Goal: Information Seeking & Learning: Learn about a topic

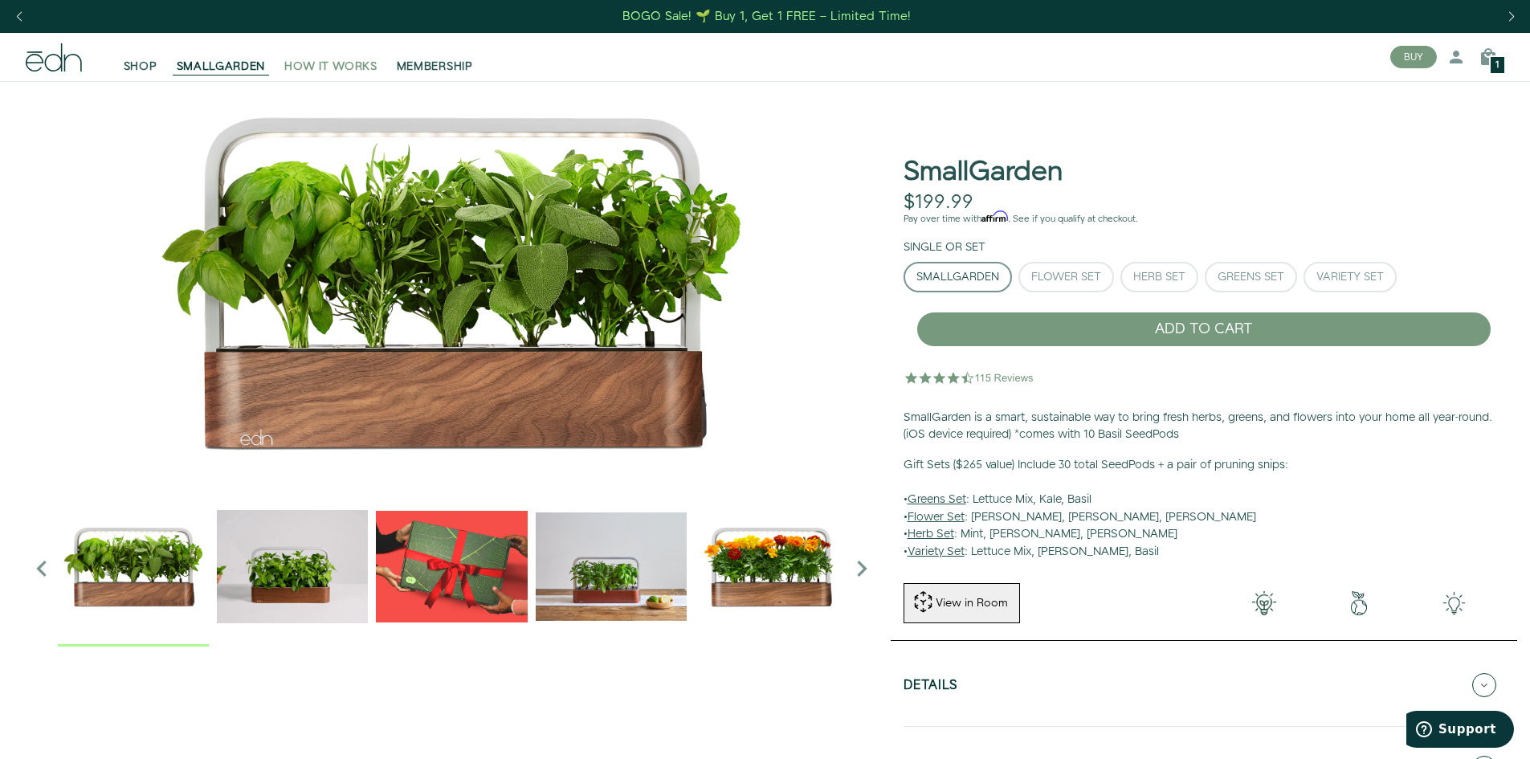
click at [367, 63] on span "HOW IT WORKS" at bounding box center [330, 67] width 92 height 16
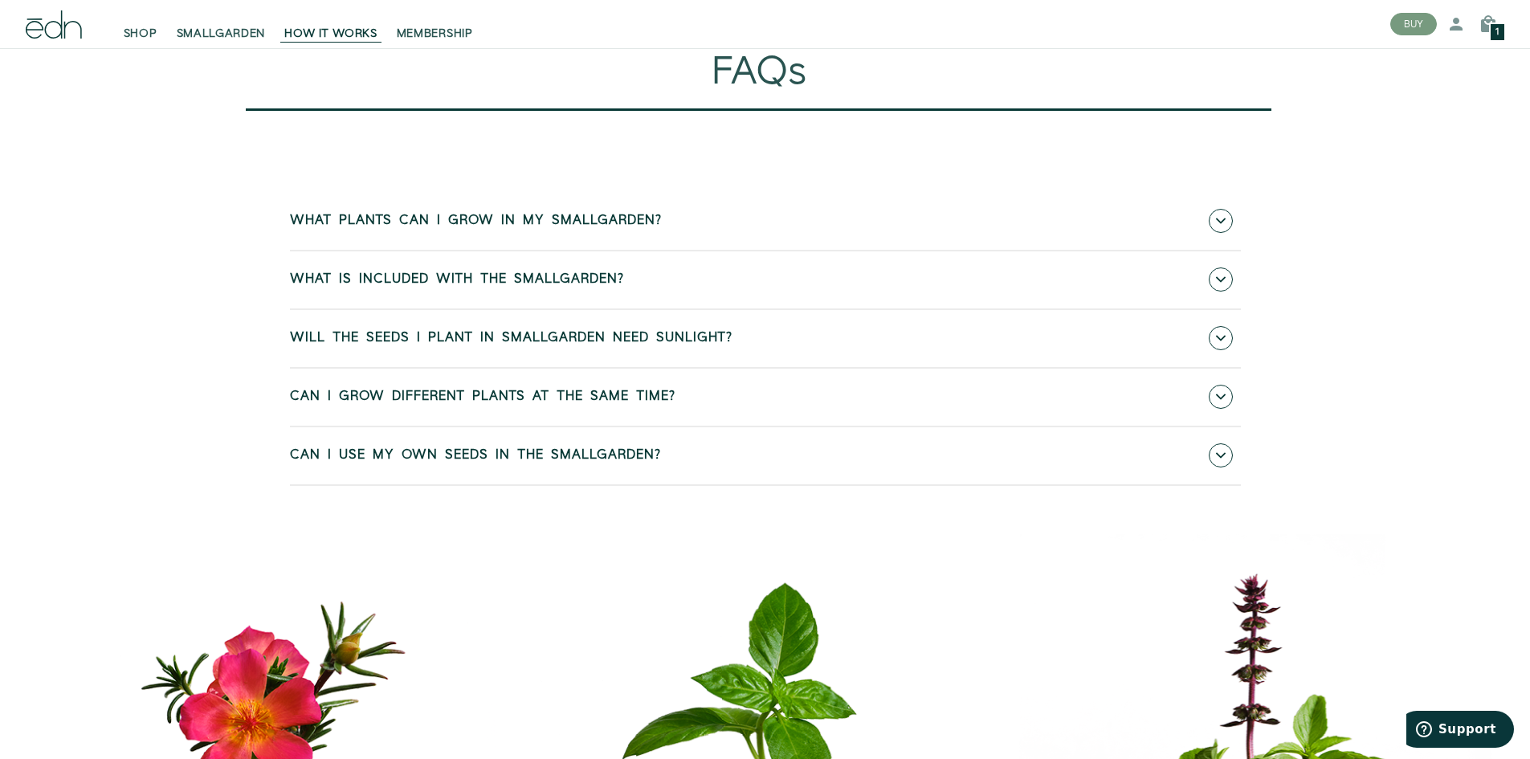
scroll to position [7067, 0]
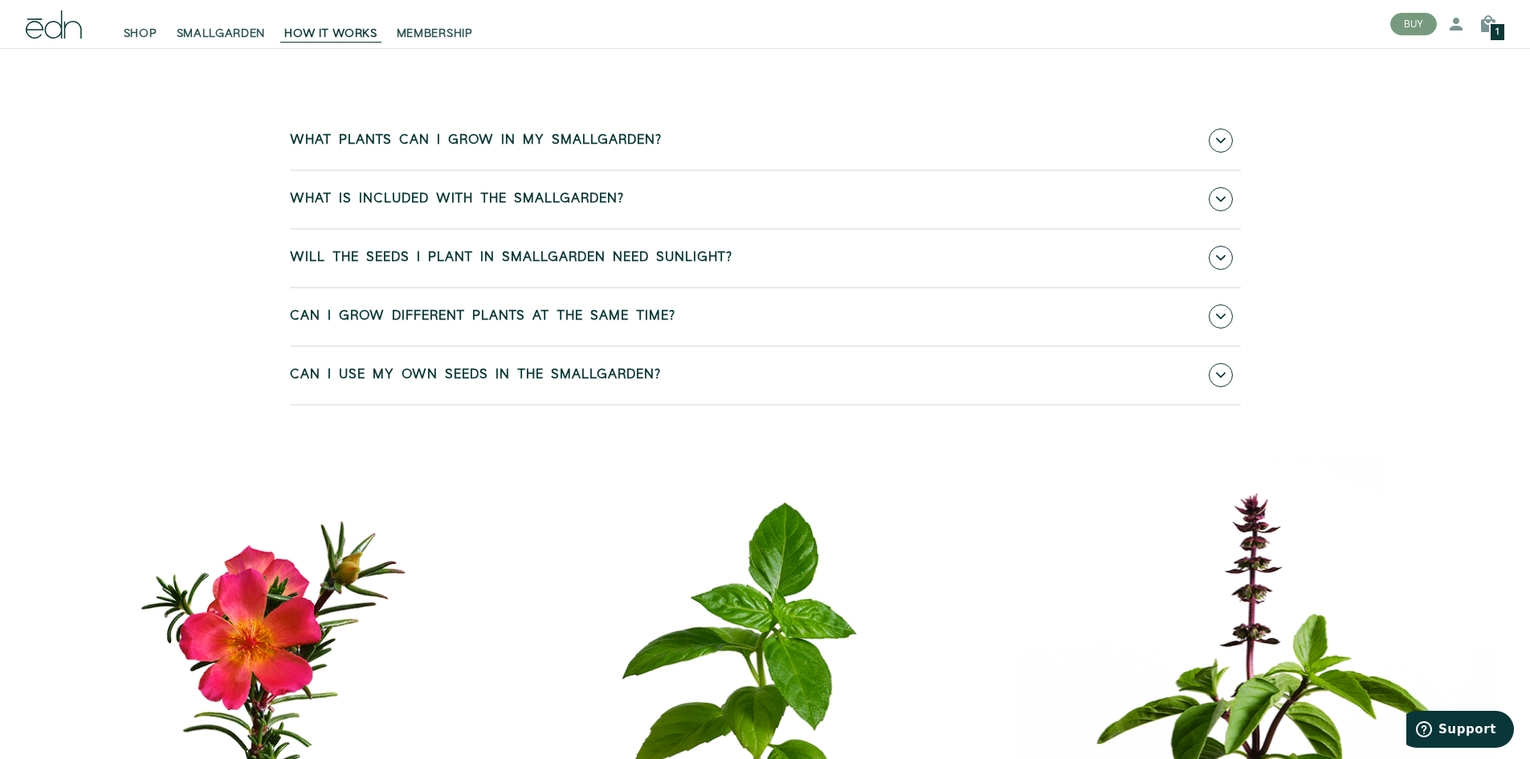
click at [660, 228] on link "What is included with the SmallGarden?" at bounding box center [765, 199] width 951 height 57
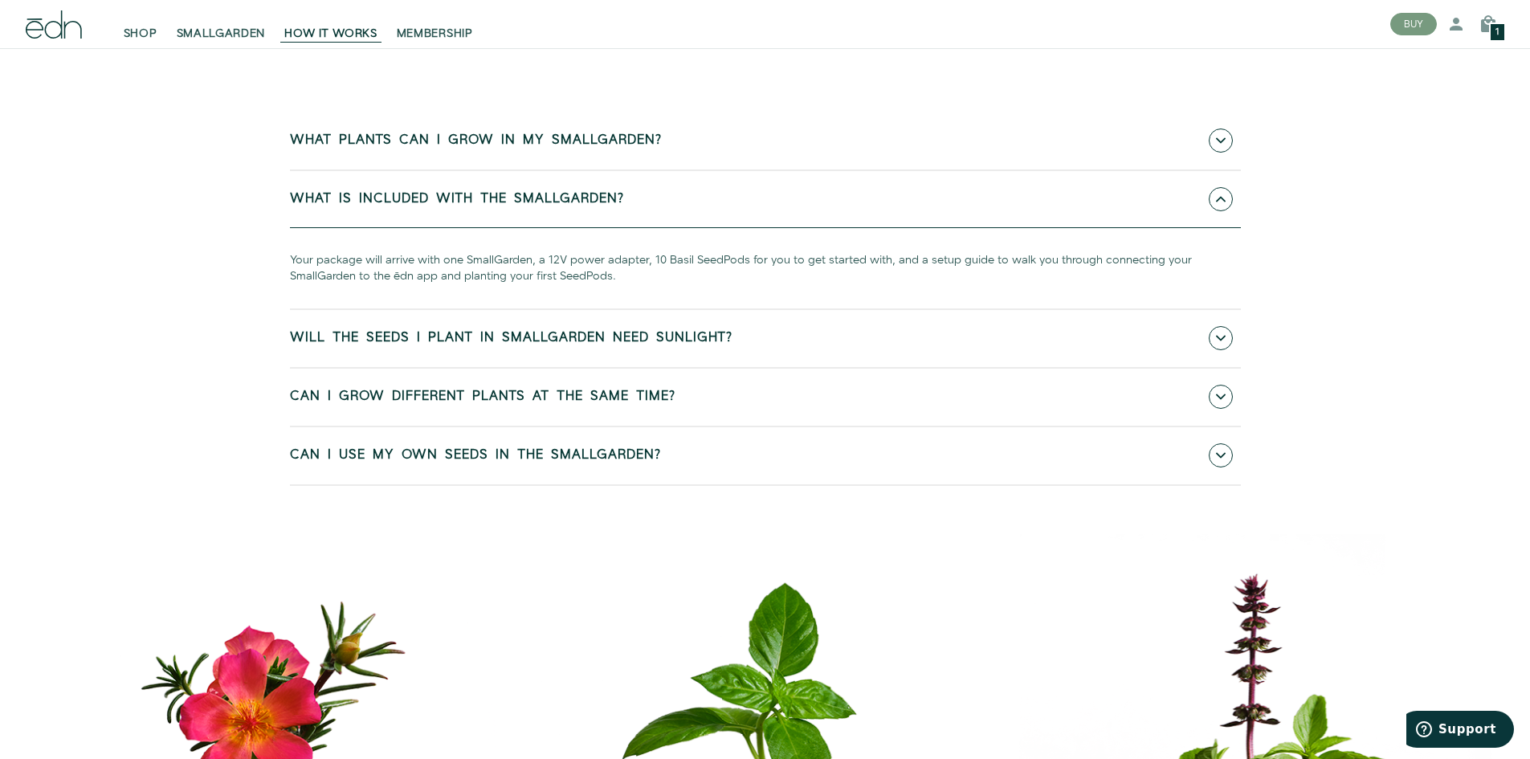
click at [660, 228] on link "What is included with the SmallGarden?" at bounding box center [765, 199] width 951 height 57
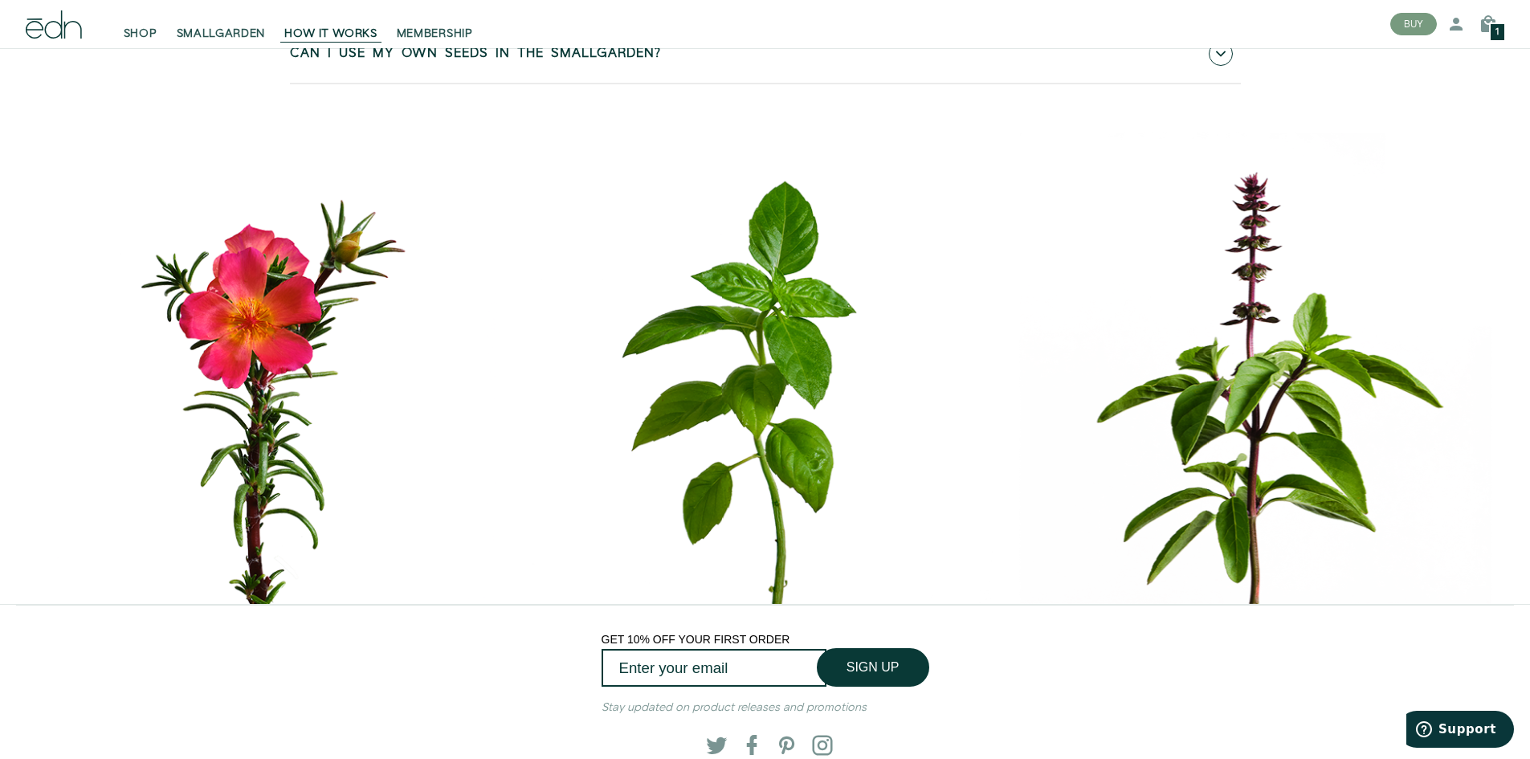
scroll to position [7147, 0]
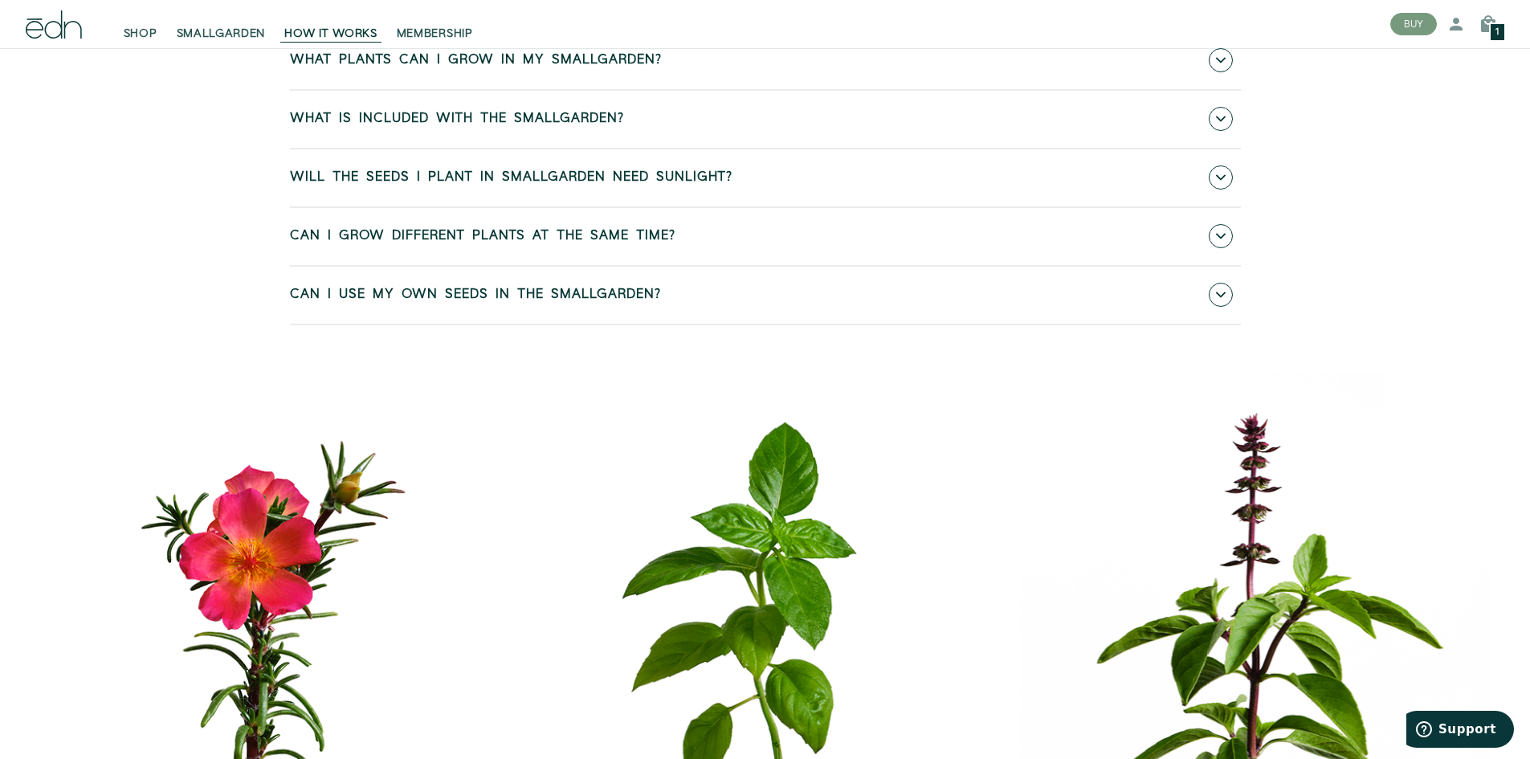
click at [565, 324] on link "Can I use my own seeds in the SmallGarden?" at bounding box center [765, 295] width 951 height 57
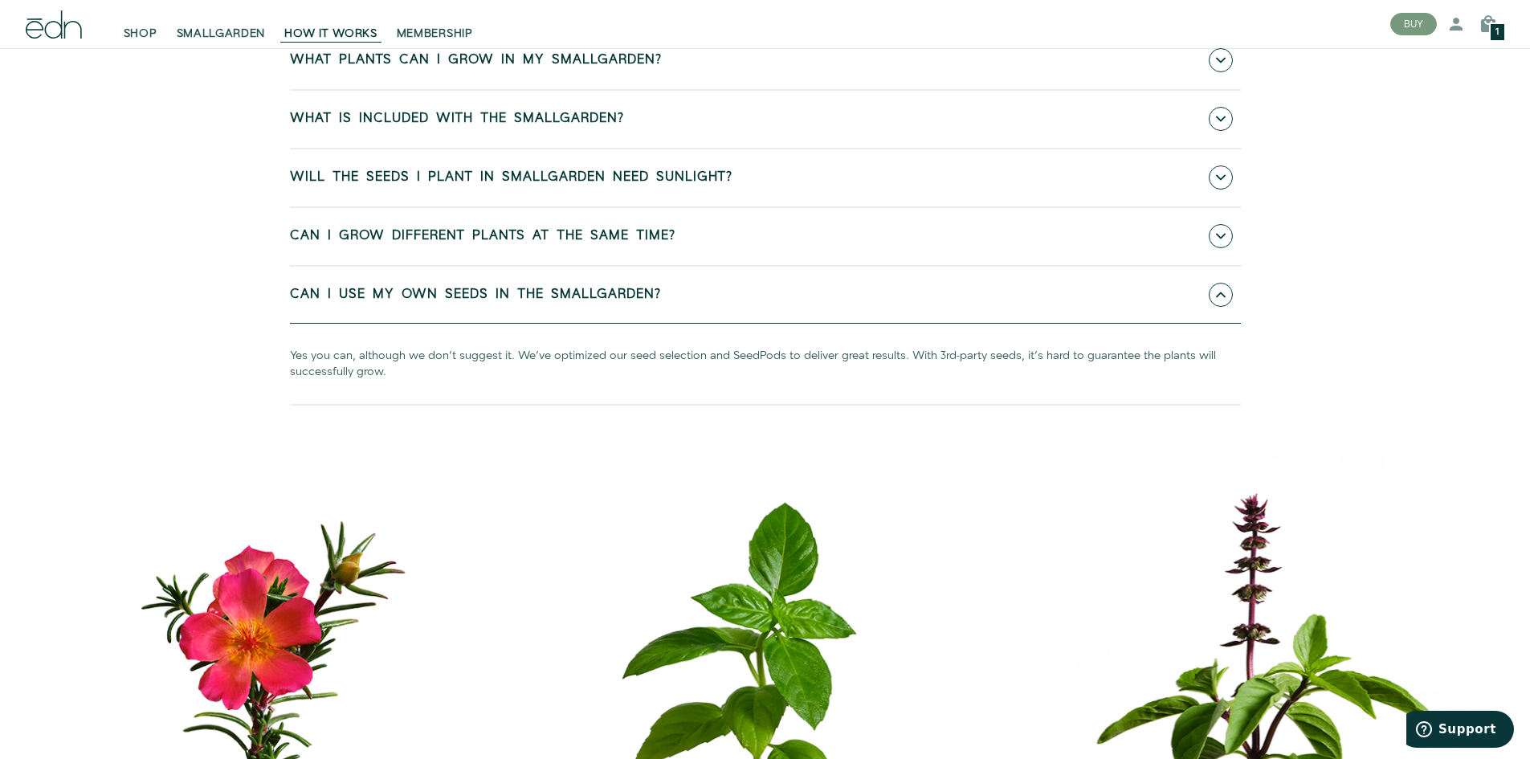
click at [565, 324] on link "Can I use my own seeds in the SmallGarden?" at bounding box center [765, 295] width 951 height 57
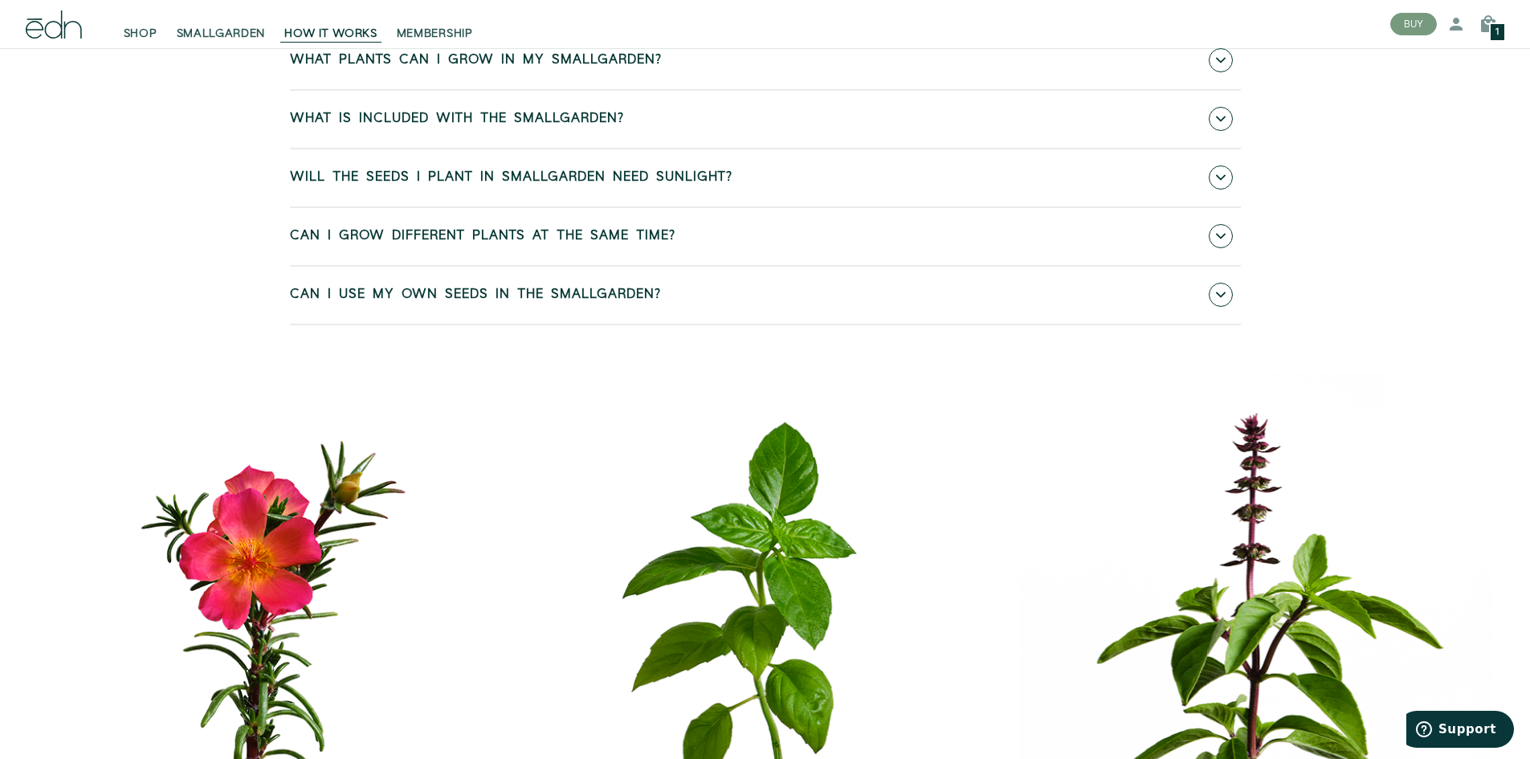
click at [569, 265] on link "Can I grow different plants at the same time?" at bounding box center [765, 236] width 951 height 57
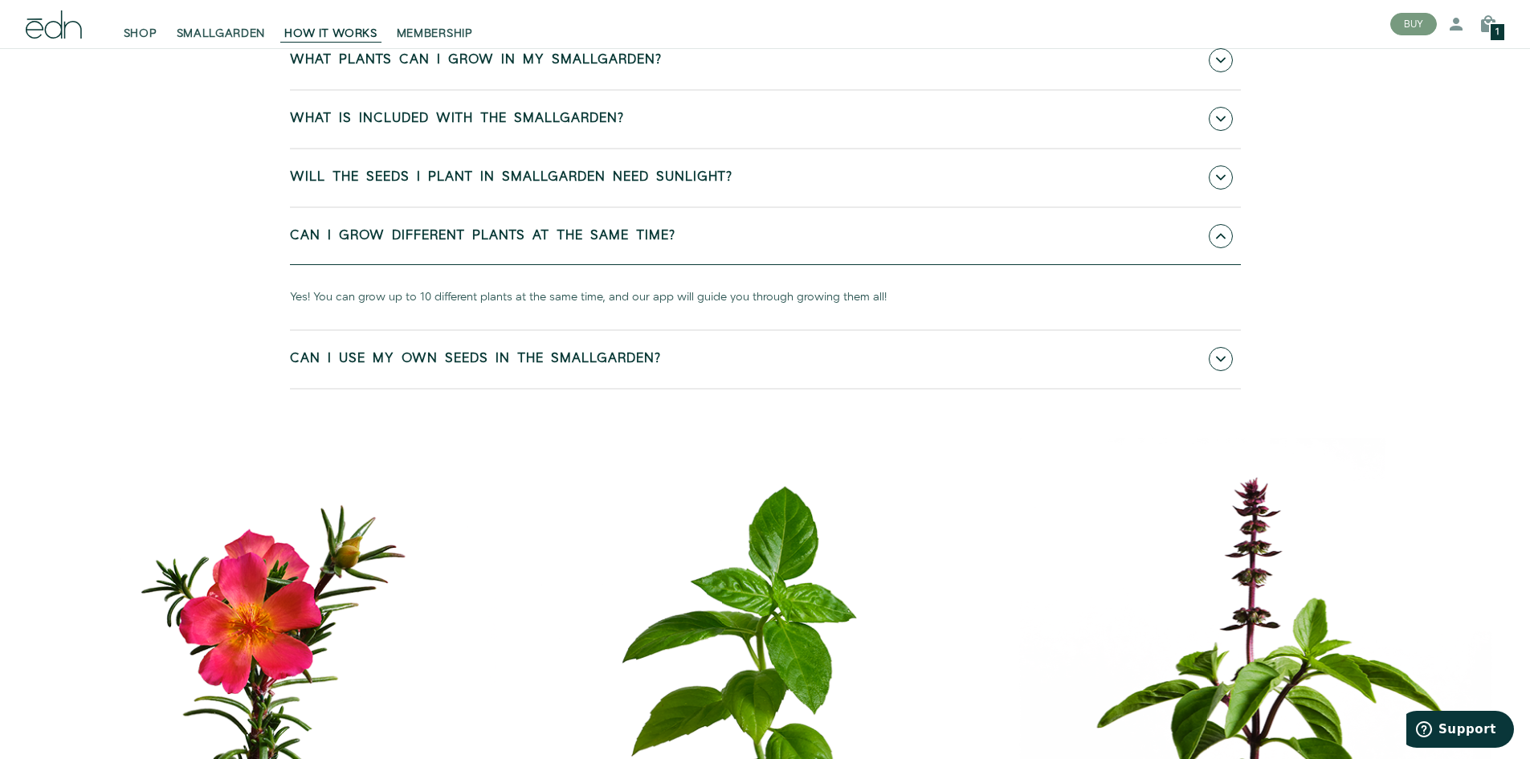
click at [569, 265] on link "Can I grow different plants at the same time?" at bounding box center [765, 236] width 951 height 57
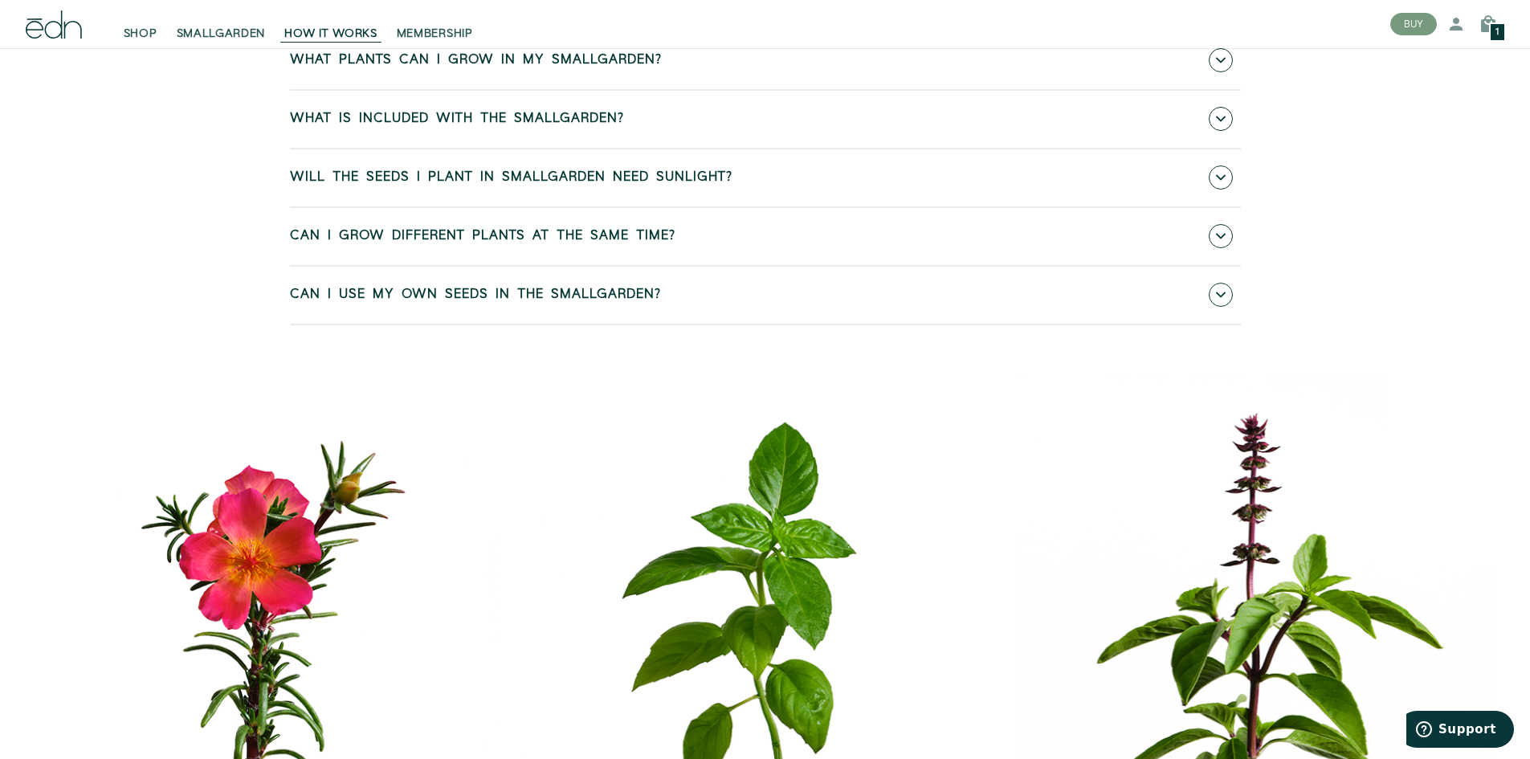
click at [402, 185] on span "Will the seeds I plant in SmallGarden need sunlight?" at bounding box center [511, 177] width 442 height 14
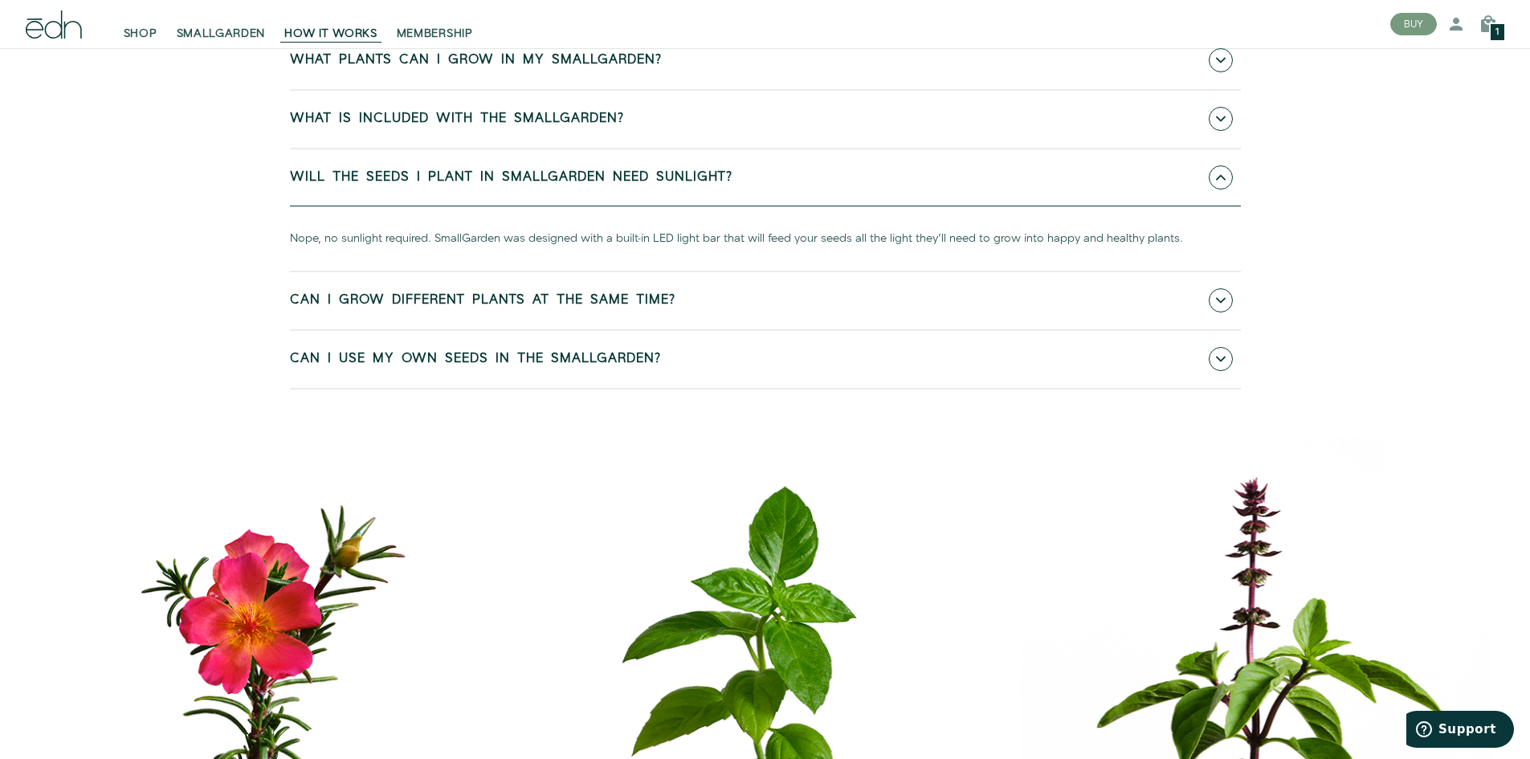
click at [402, 185] on span "Will the seeds I plant in SmallGarden need sunlight?" at bounding box center [511, 177] width 442 height 14
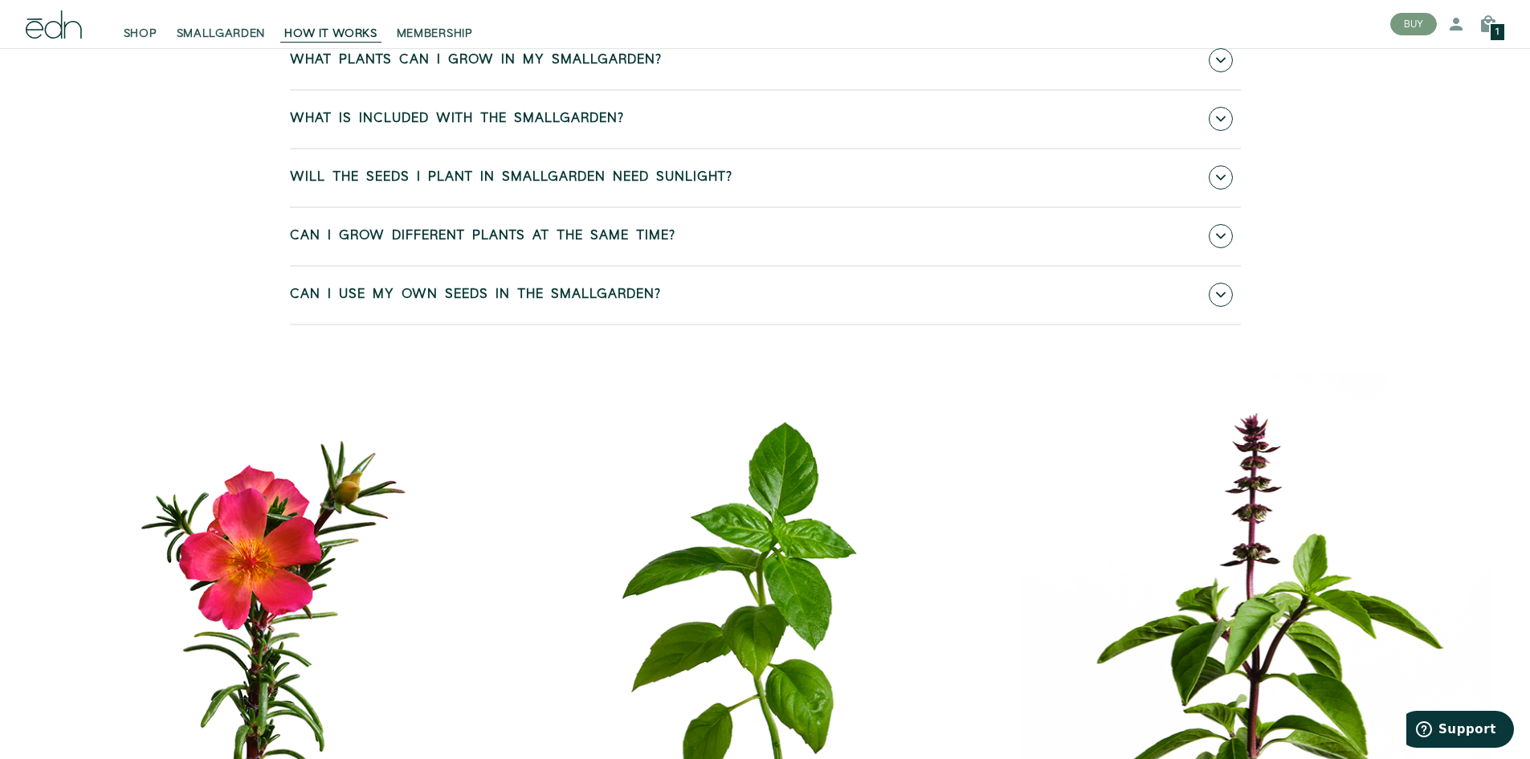
click at [395, 265] on link "Can I grow different plants at the same time?" at bounding box center [765, 236] width 951 height 57
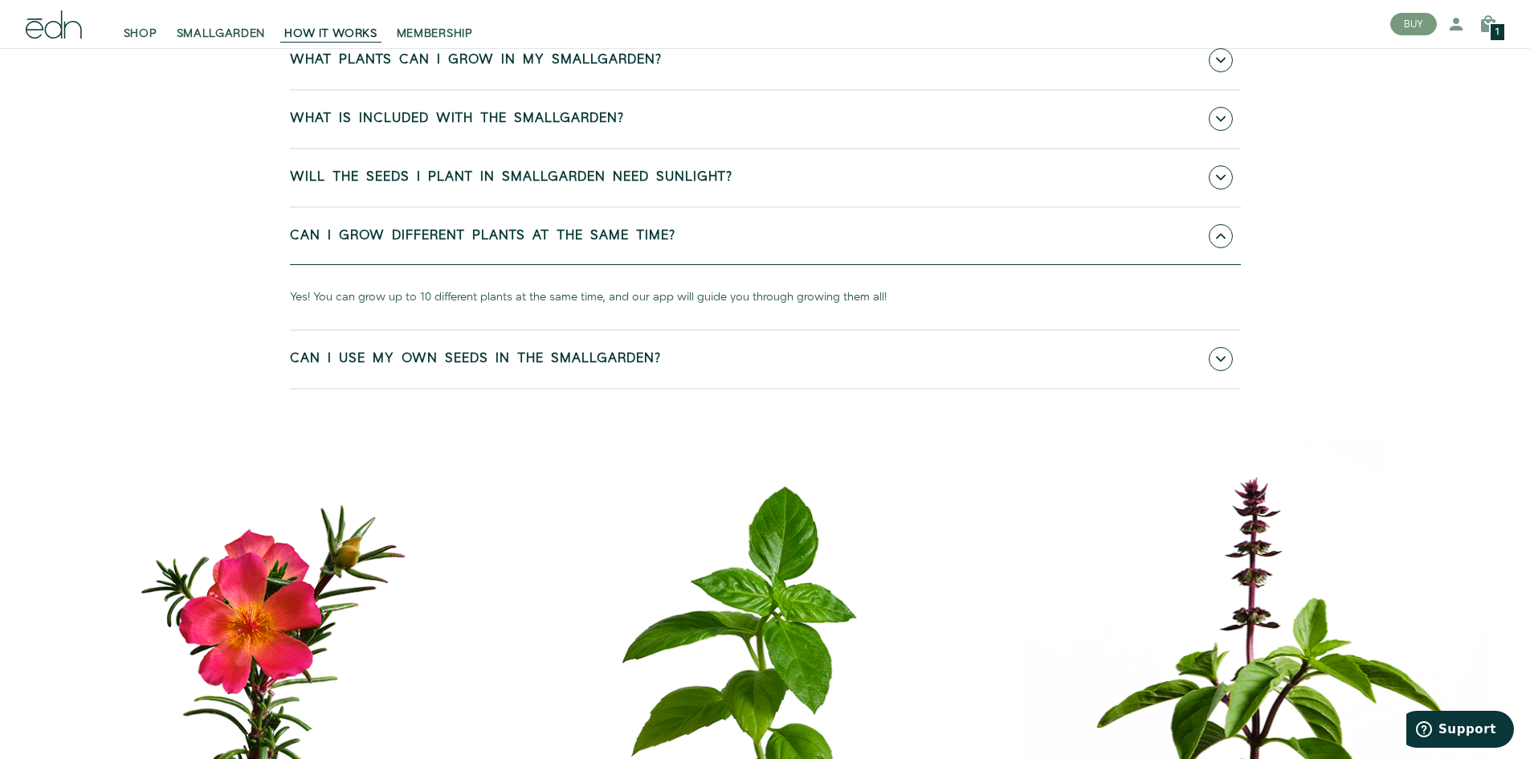
click at [395, 265] on link "Can I grow different plants at the same time?" at bounding box center [765, 236] width 951 height 57
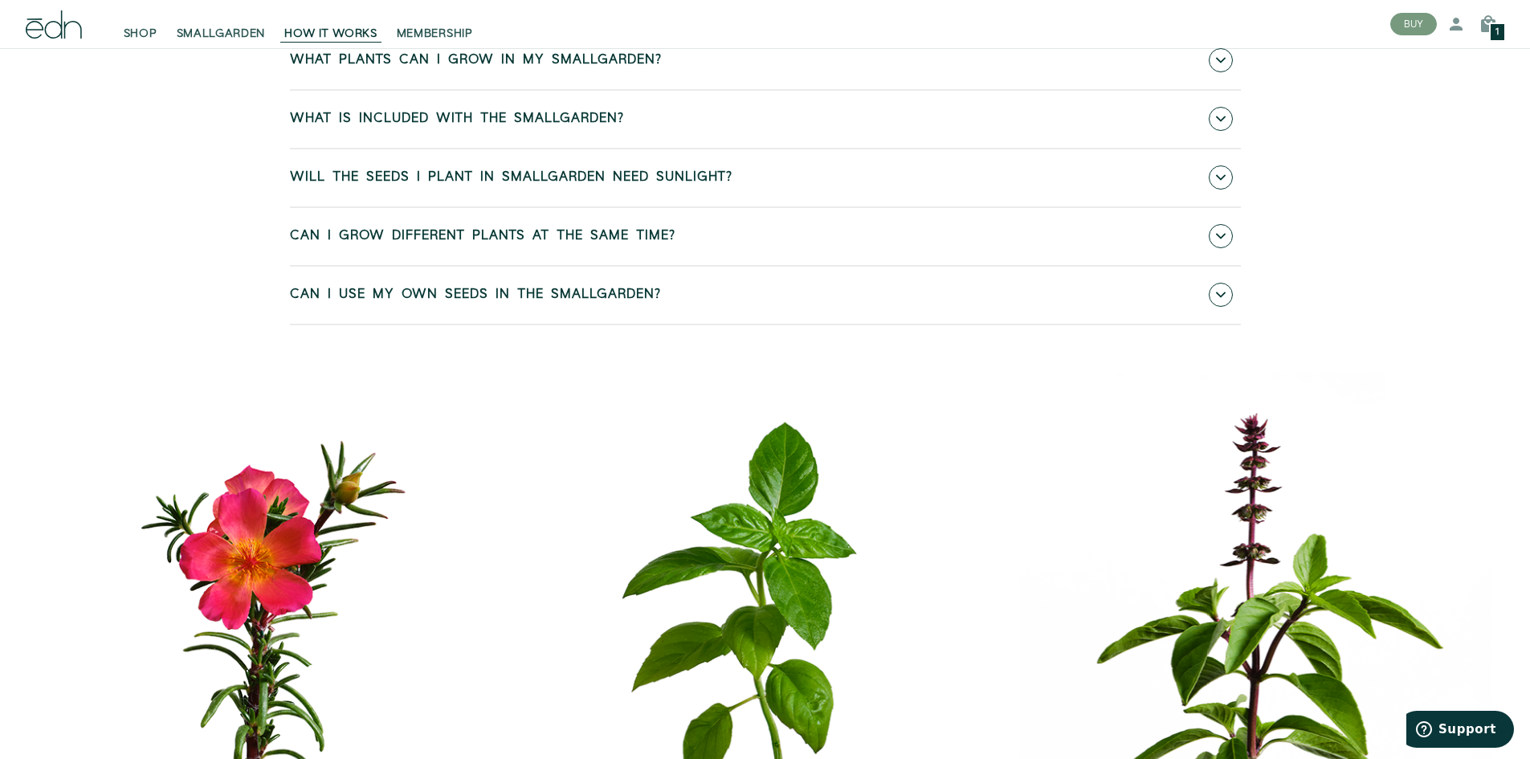
click at [412, 47] on div "SHOP SMALLGARDEN HOW IT WORKS MEMBERSHIP" at bounding box center [695, 24] width 1364 height 48
click at [415, 39] on span "MEMBERSHIP" at bounding box center [435, 34] width 76 height 16
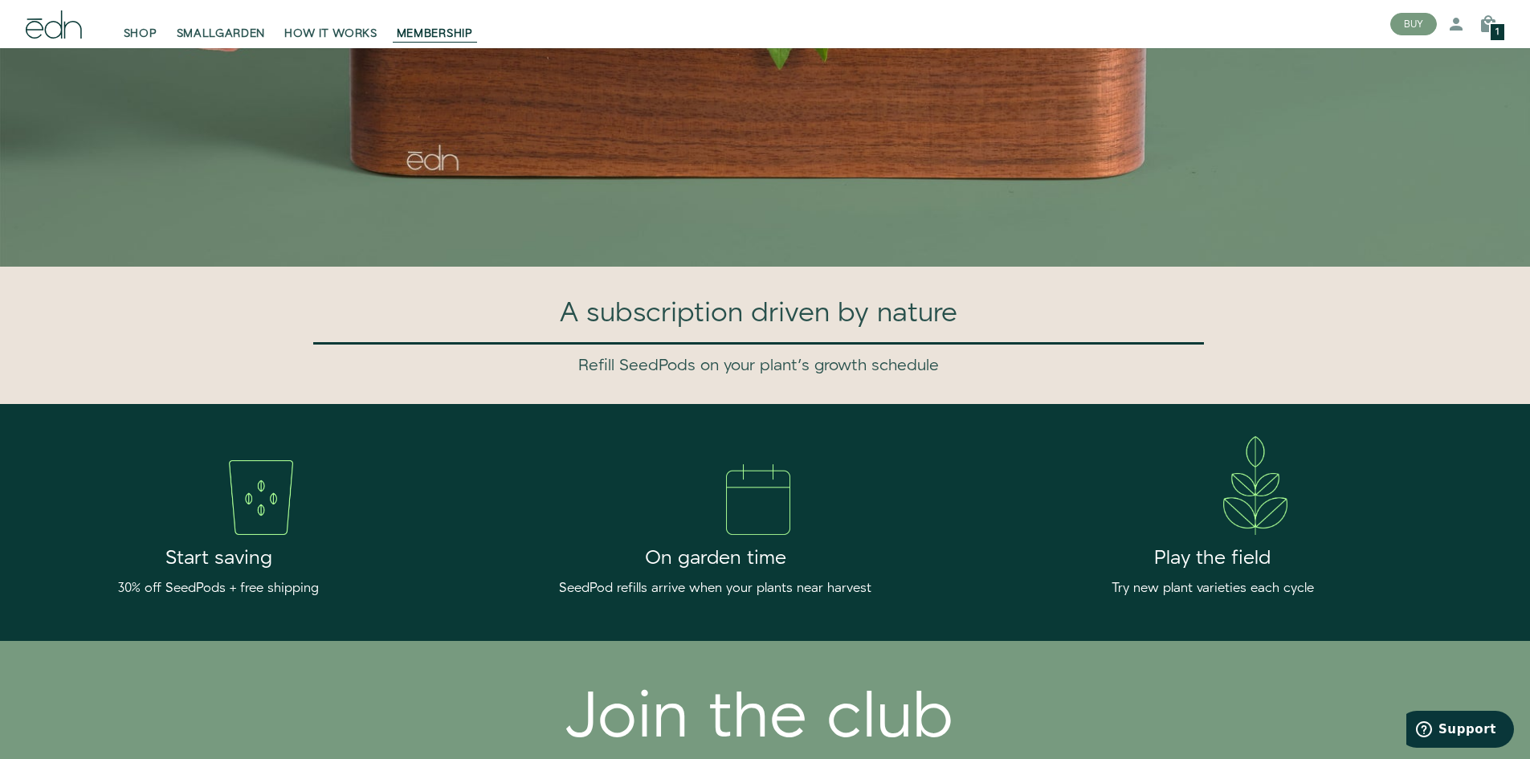
scroll to position [561, 0]
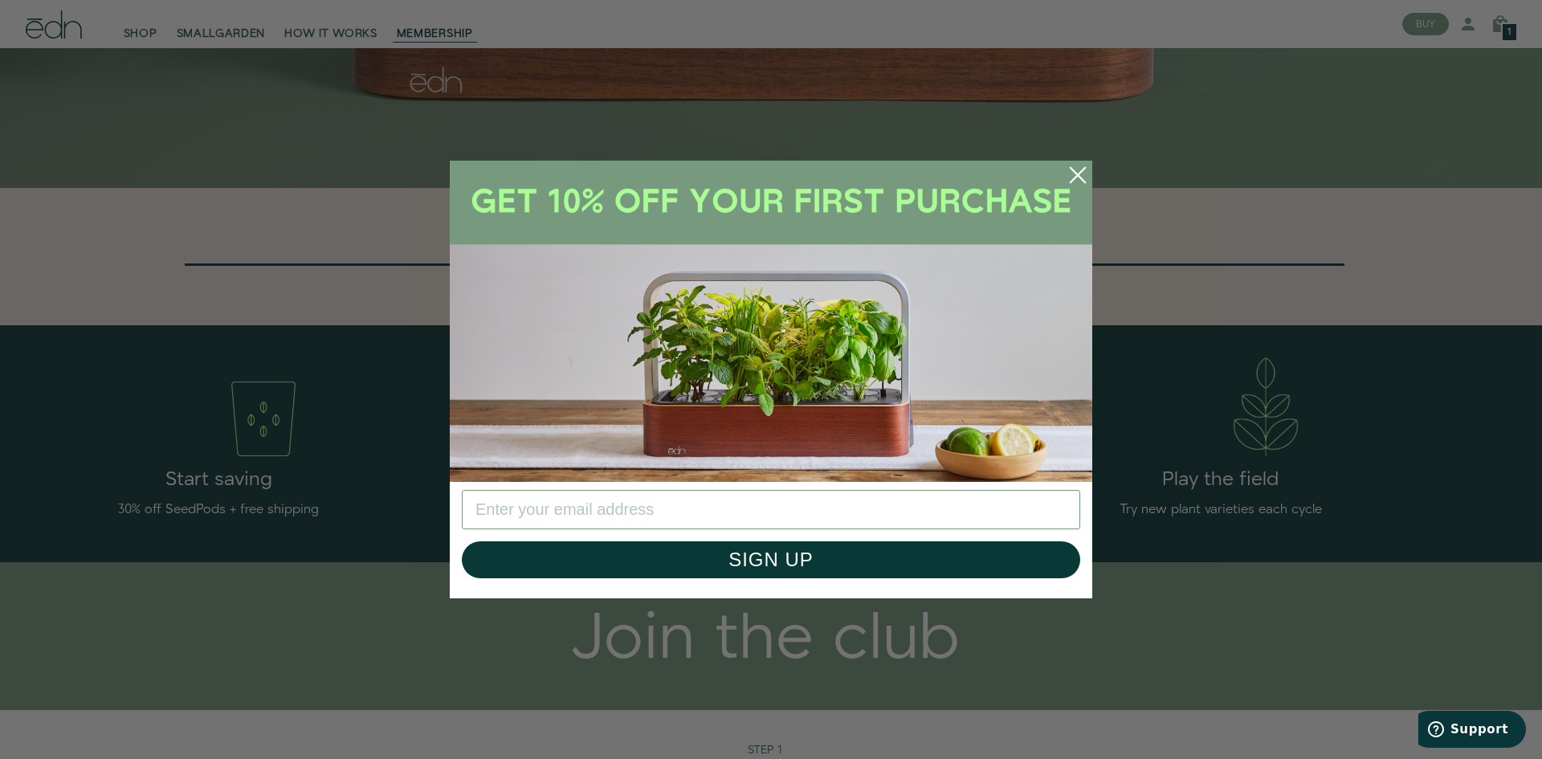
click at [1081, 179] on icon "Close dialog" at bounding box center [1077, 175] width 14 height 14
